Goal: Task Accomplishment & Management: Complete application form

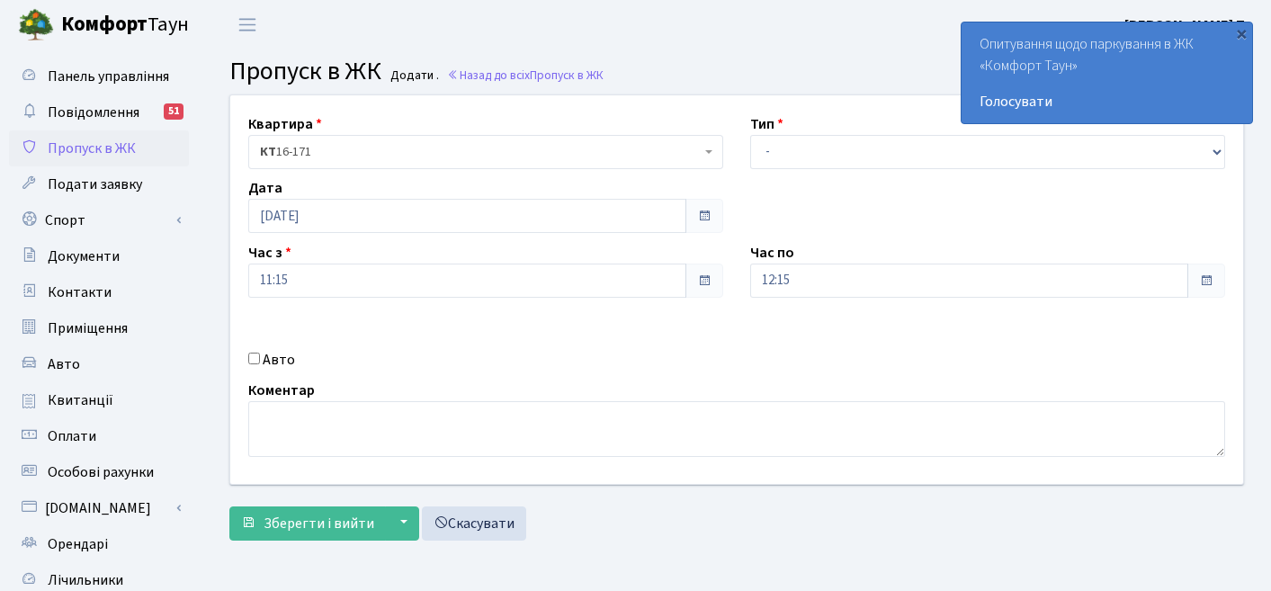
click at [81, 30] on b "Комфорт" at bounding box center [104, 24] width 86 height 29
click at [796, 150] on select "- Доставка Таксі Гості Сервіс" at bounding box center [987, 152] width 475 height 34
select select "3"
click at [255, 357] on input "Авто" at bounding box center [254, 359] width 12 height 12
checkbox input "true"
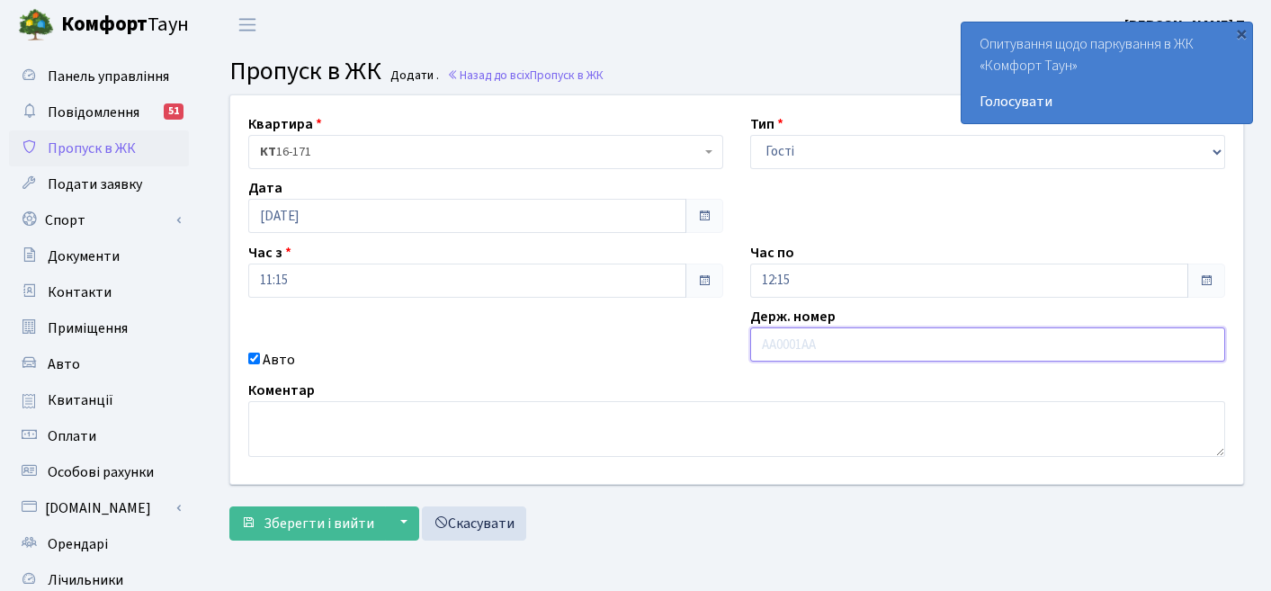
click at [764, 350] on input "text" at bounding box center [987, 345] width 475 height 34
paste input "АІ2276ІВ"
type input "АІ2276ІВ"
click at [705, 283] on span at bounding box center [704, 281] width 14 height 14
click at [1221, 274] on span at bounding box center [1207, 281] width 38 height 34
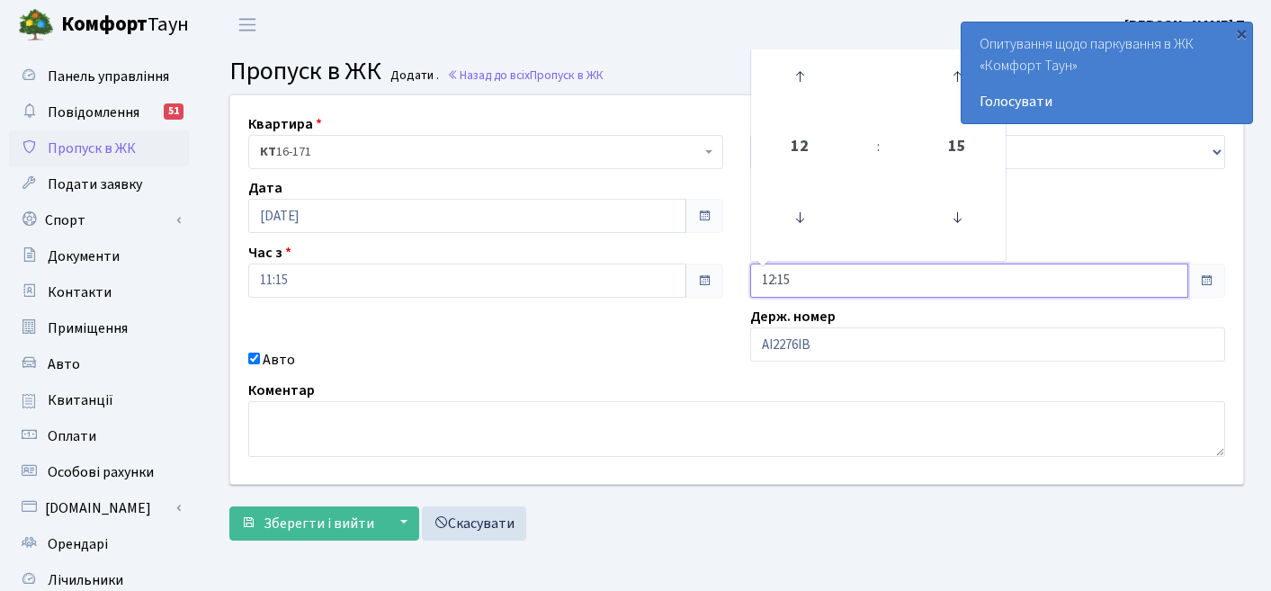
click at [947, 274] on input "12:15" at bounding box center [969, 281] width 438 height 34
click at [795, 106] on link at bounding box center [800, 76] width 53 height 65
click at [795, 103] on link at bounding box center [800, 76] width 53 height 65
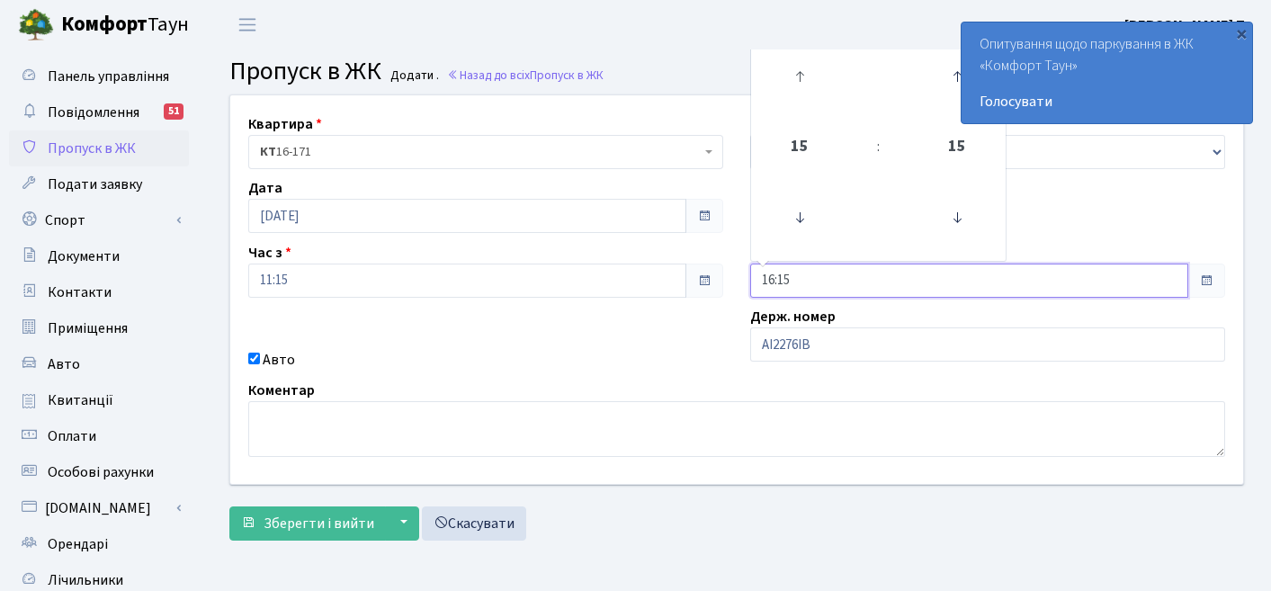
click at [795, 103] on link at bounding box center [800, 76] width 53 height 65
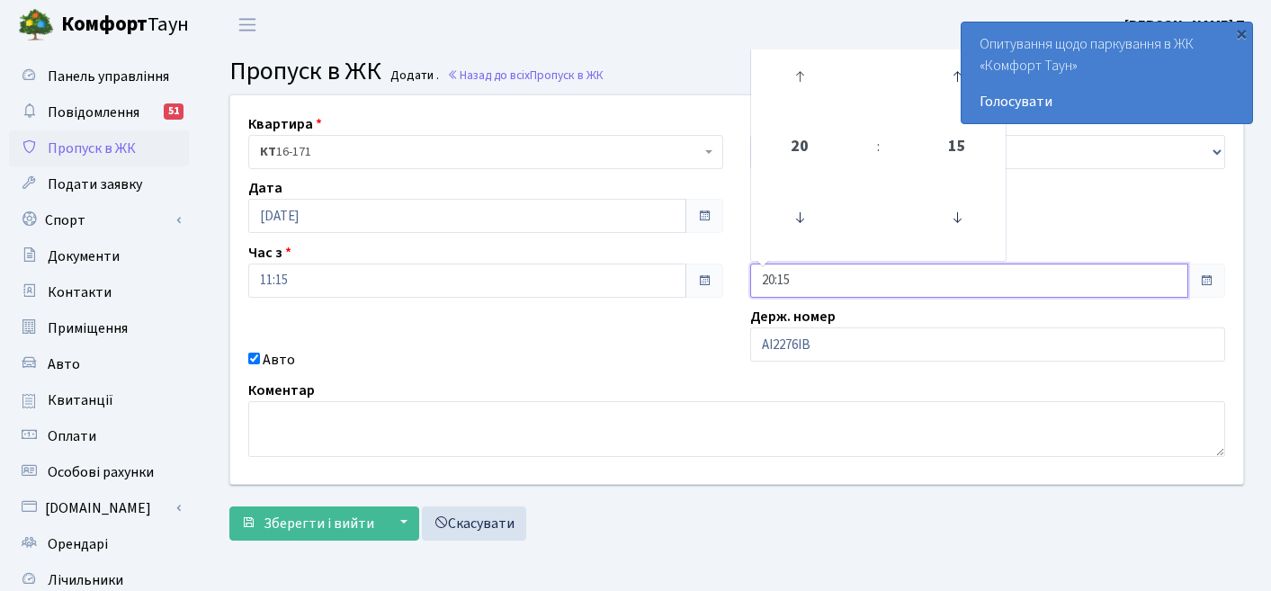
type input "21:15"
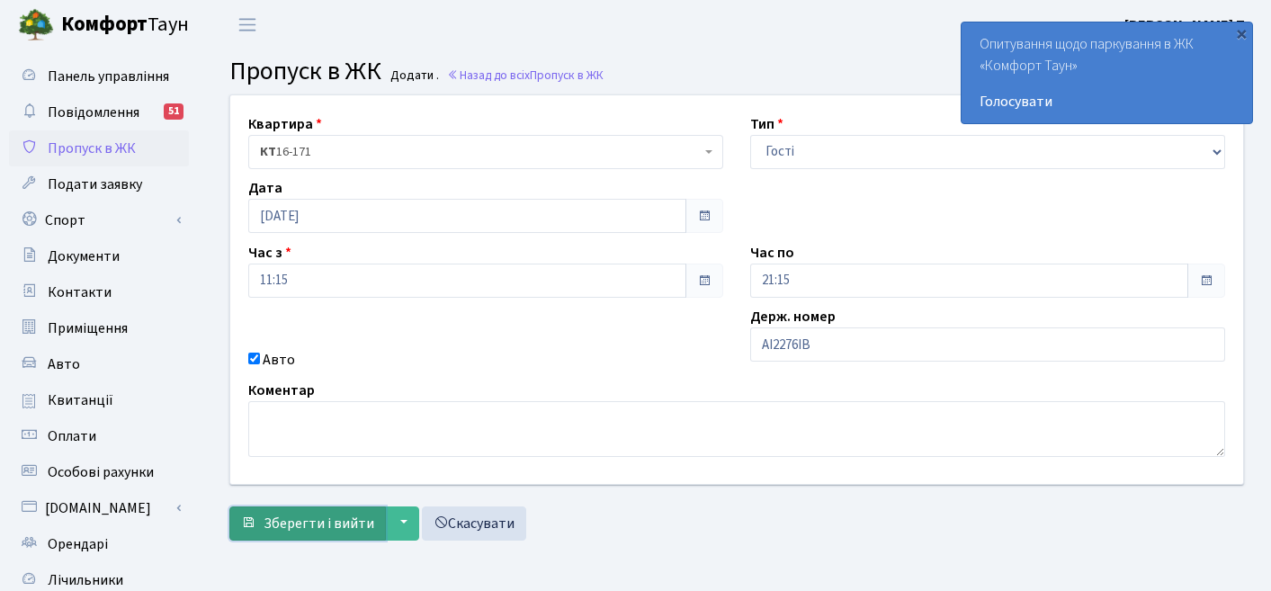
click at [349, 535] on button "Зберегти і вийти" at bounding box center [307, 524] width 157 height 34
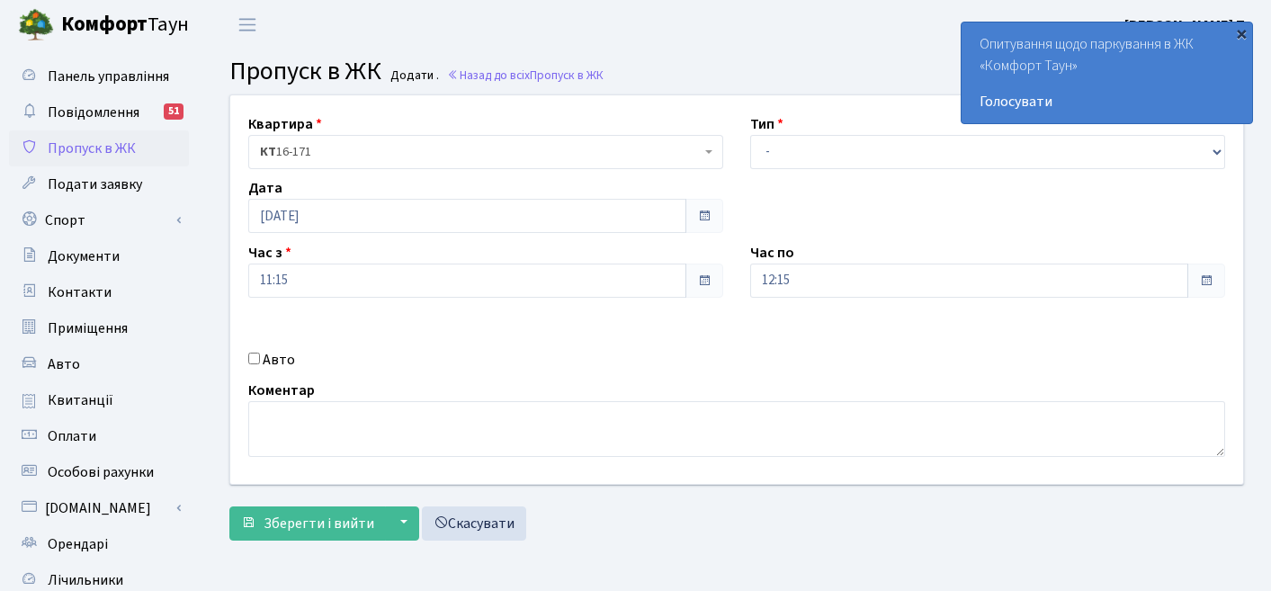
click at [1247, 36] on div "×" at bounding box center [1242, 33] width 18 height 18
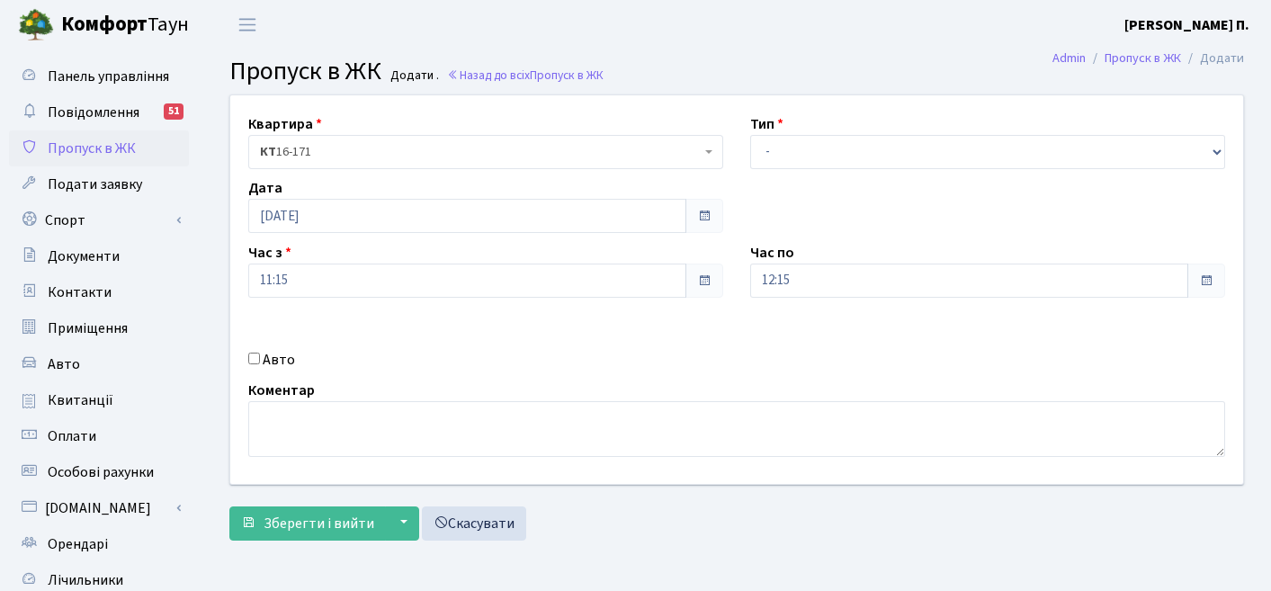
click at [1236, 31] on div "Опитування щодо паркування в ЖК «Комфорт Таун» Голосувати" at bounding box center [1254, 72] width 291 height 101
click at [1236, 31] on b "[PERSON_NAME] П." at bounding box center [1187, 25] width 125 height 20
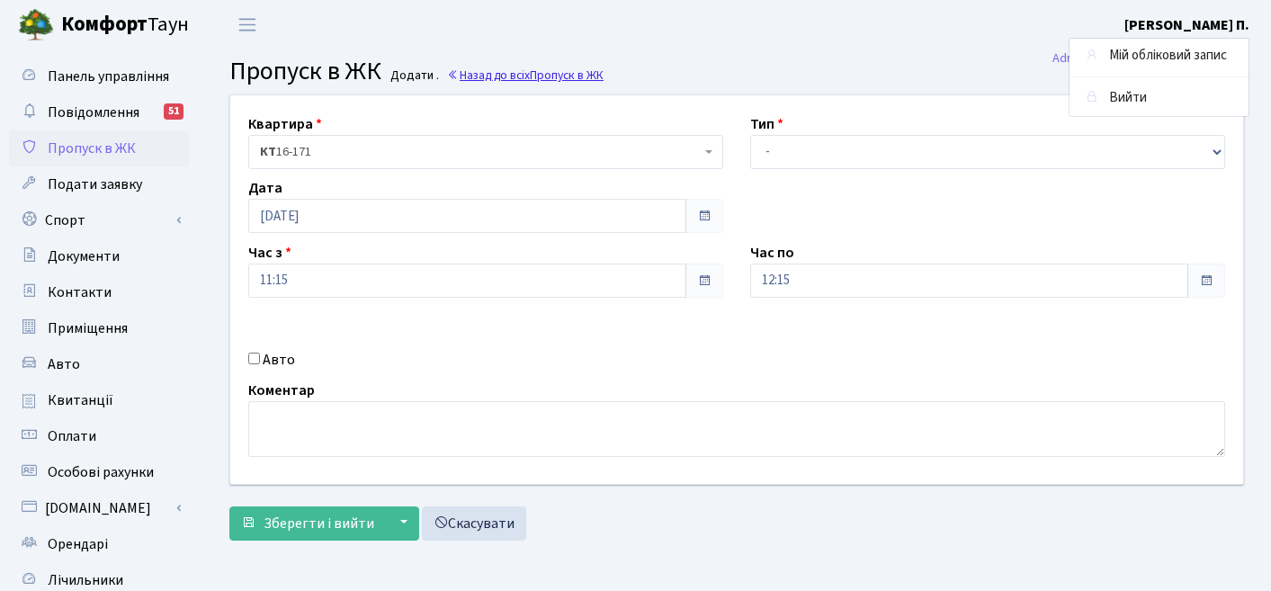
click at [544, 78] on span "Пропуск в ЖК" at bounding box center [567, 75] width 74 height 17
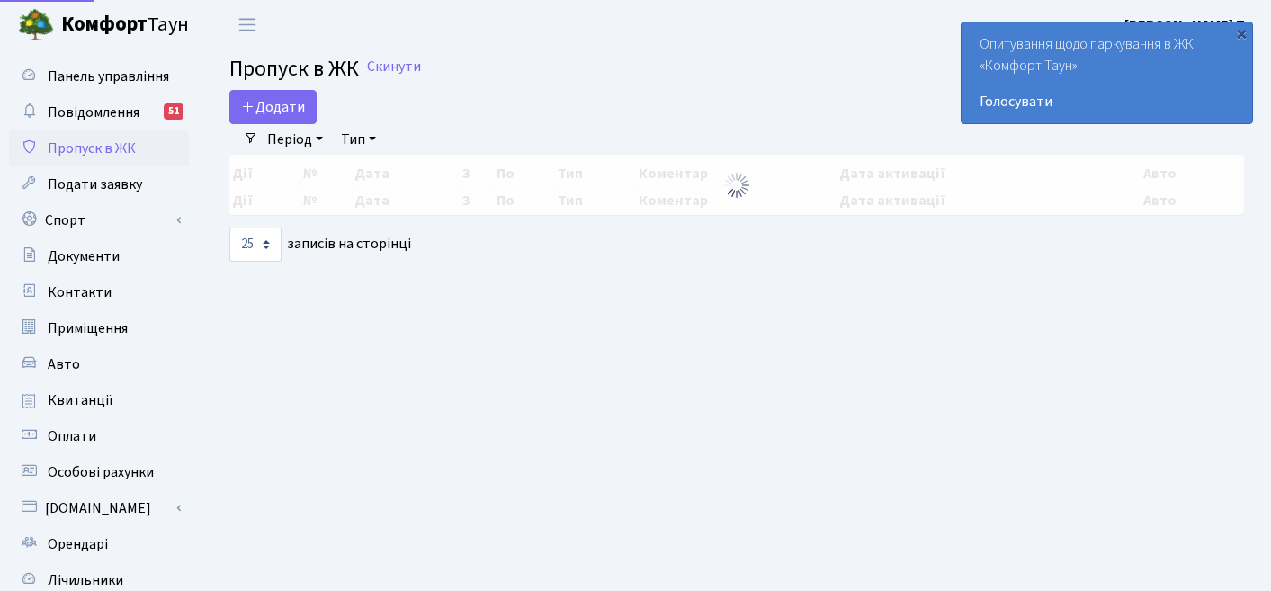
select select "25"
